Goal: Transaction & Acquisition: Book appointment/travel/reservation

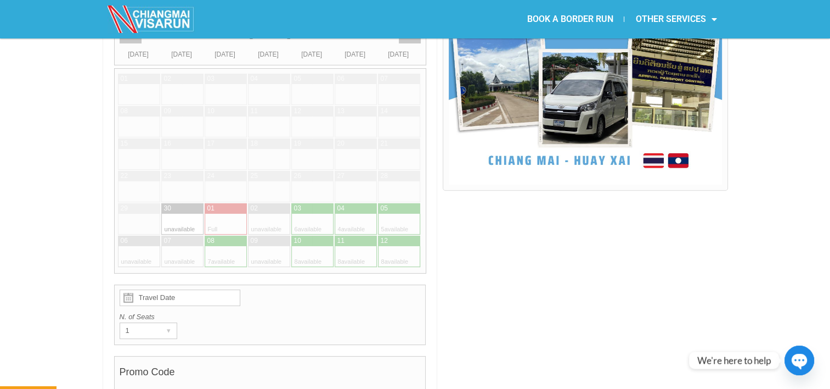
scroll to position [349, 0]
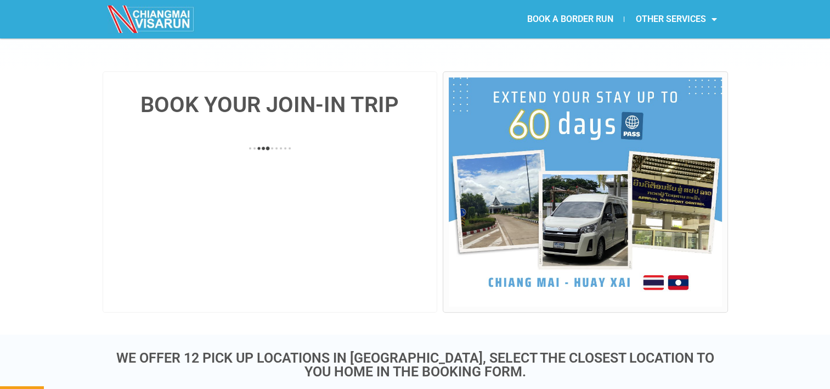
scroll to position [295, 0]
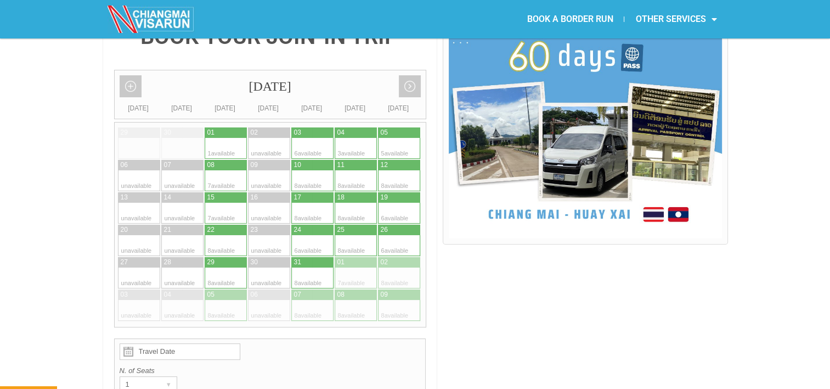
click at [224, 127] on div at bounding box center [216, 132] width 22 height 10
type input "[DATE]"
radio input "true"
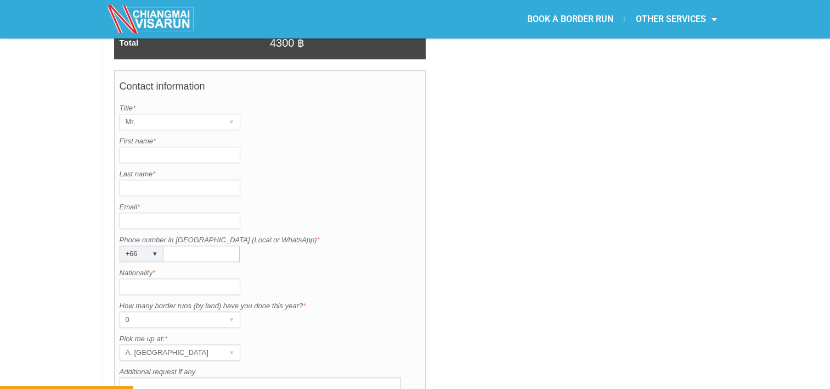
scroll to position [851, 0]
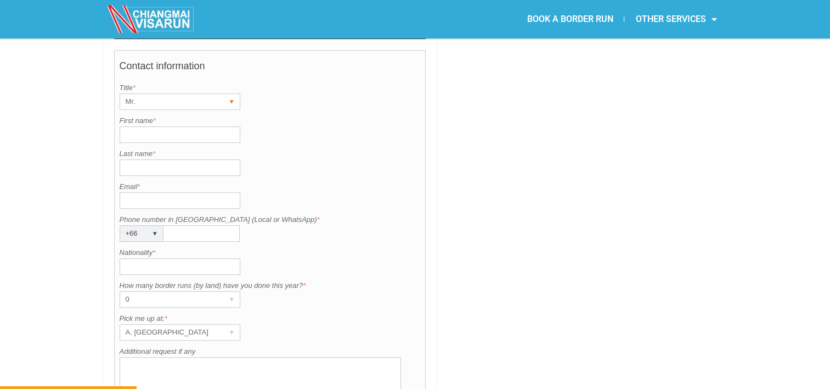
click at [195, 94] on div "Mr." at bounding box center [169, 101] width 99 height 15
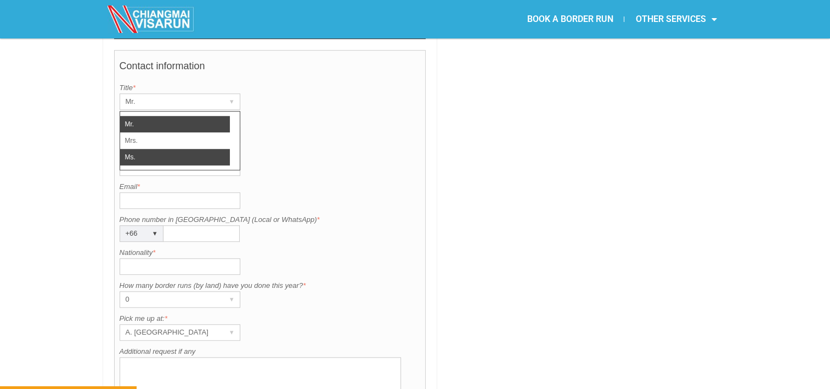
click at [158, 149] on li "Ms." at bounding box center [175, 157] width 110 height 16
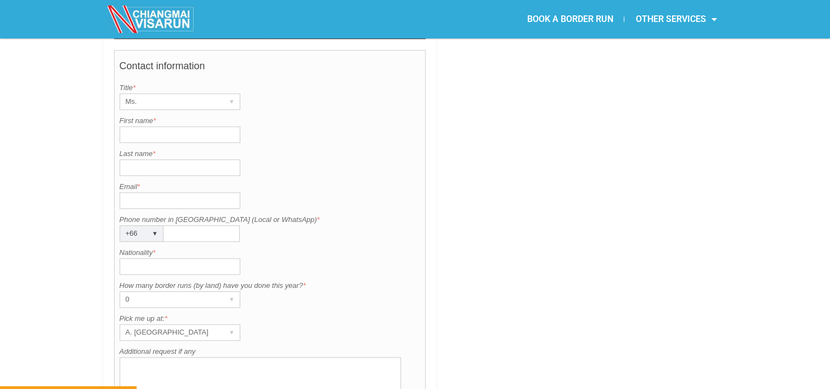
drag, startPoint x: 166, startPoint y: 114, endPoint x: 171, endPoint y: 113, distance: 5.7
click at [170, 113] on div "Contact information Title is required. Title * Ms. ▾ Mr. Mrs. Ms. First name is…" at bounding box center [270, 242] width 312 height 384
click at [170, 126] on input "First name *" at bounding box center [180, 134] width 121 height 16
type input "[PERSON_NAME] [PERSON_NAME]"
click at [156, 159] on input "Last name *" at bounding box center [180, 167] width 121 height 16
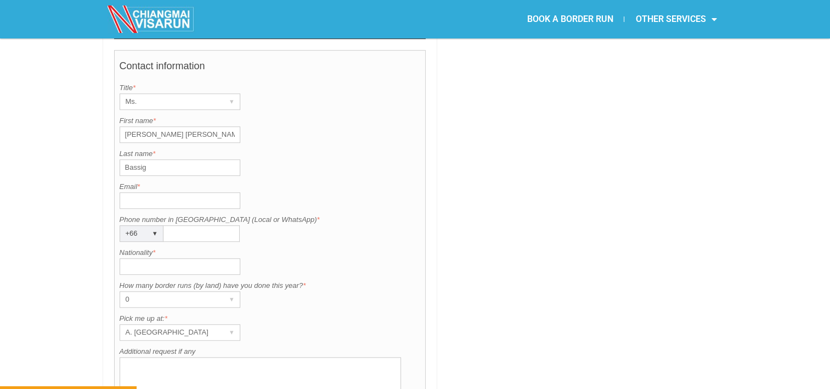
type input "Bassig"
click at [132, 192] on input "Email *" at bounding box center [180, 200] width 121 height 16
type input "[EMAIL_ADDRESS][DOMAIN_NAME]"
click at [202, 225] on input "Phone number in [GEOGRAPHIC_DATA] (Local or WhatsApp) *" at bounding box center [202, 233] width 76 height 16
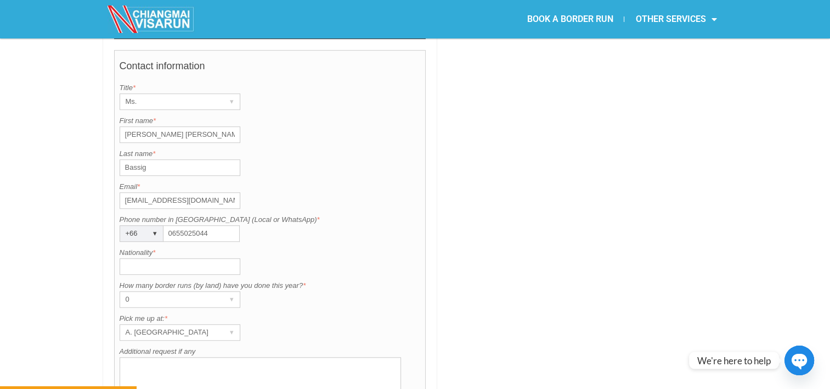
type input "0655025044"
click at [156, 258] on input "Nationality *" at bounding box center [180, 266] width 121 height 16
type input "Philippine"
click at [147, 357] on textarea "Additional request if any" at bounding box center [261, 392] width 282 height 71
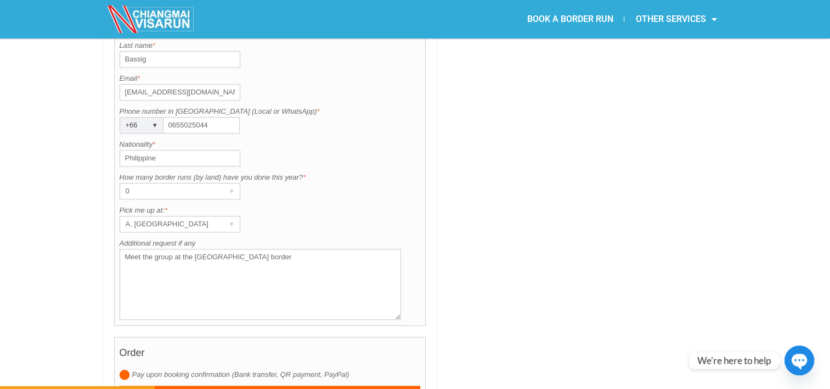
scroll to position [966, 0]
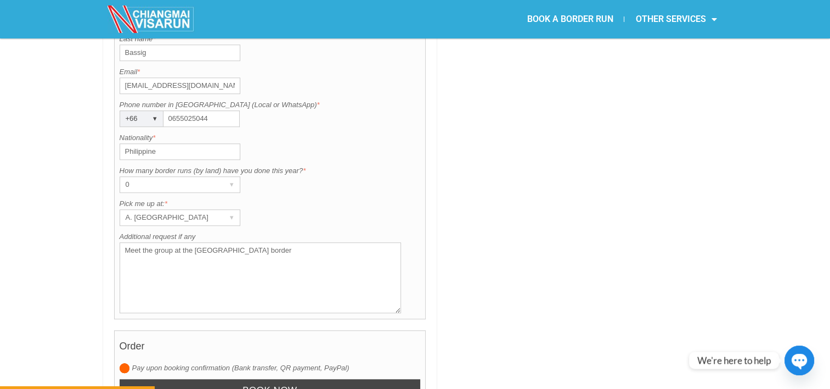
type textarea "Meet the group at the [GEOGRAPHIC_DATA] border"
click at [288, 379] on input "Book now" at bounding box center [270, 391] width 301 height 24
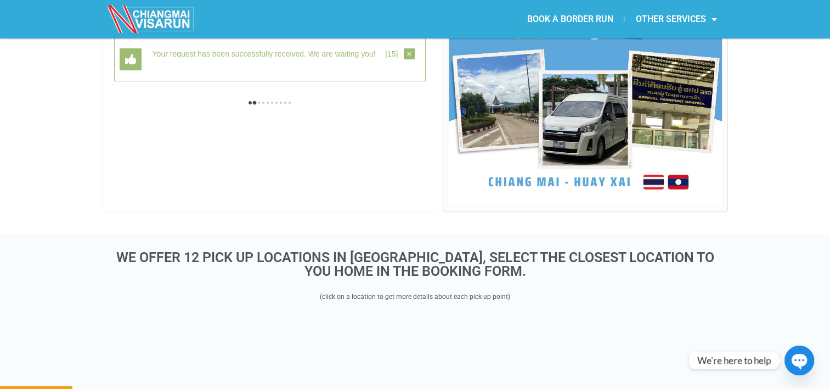
scroll to position [283, 0]
